Goal: Information Seeking & Learning: Learn about a topic

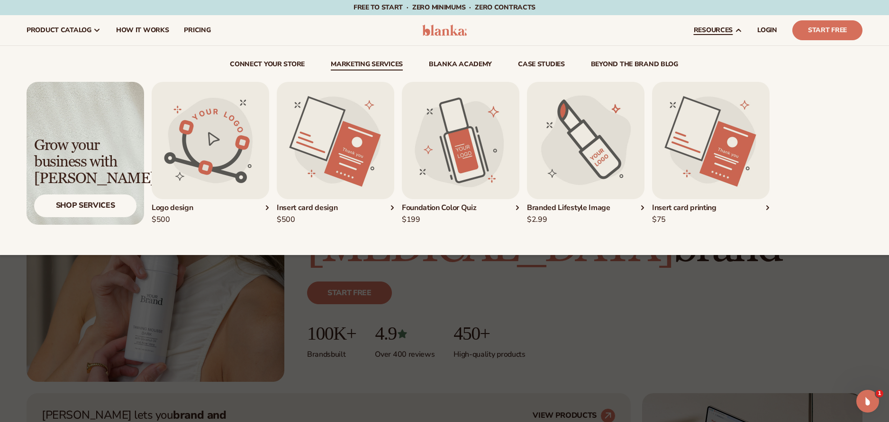
click at [366, 59] on div "connect your store Marketing services" at bounding box center [445, 150] width 836 height 209
click at [188, 148] on img "1 / 5" at bounding box center [210, 140] width 117 height 117
